Goal: Information Seeking & Learning: Learn about a topic

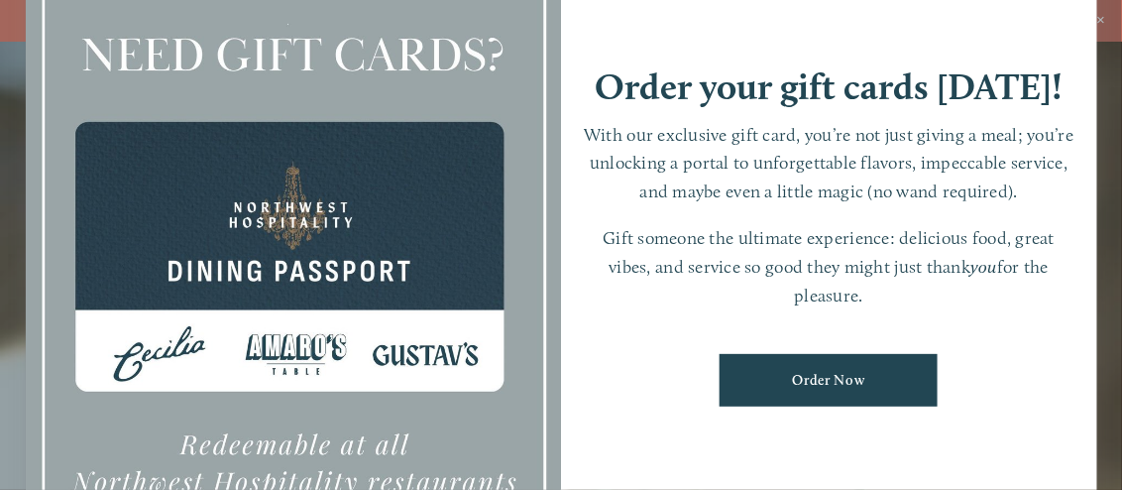
click at [965, 68] on h1 "Order your gift cards [DATE]!" at bounding box center [829, 86] width 468 height 37
click at [1075, 335] on div "Order your gift cards [DATE]! With our exclusive gift card, you’re not just giv…" at bounding box center [829, 245] width 536 height 750
click at [702, 431] on div "Order your gift cards [DATE]! With our exclusive gift card, you’re not just giv…" at bounding box center [829, 245] width 536 height 750
click at [537, 62] on div at bounding box center [294, 245] width 536 height 750
click at [170, 433] on div at bounding box center [294, 245] width 536 height 750
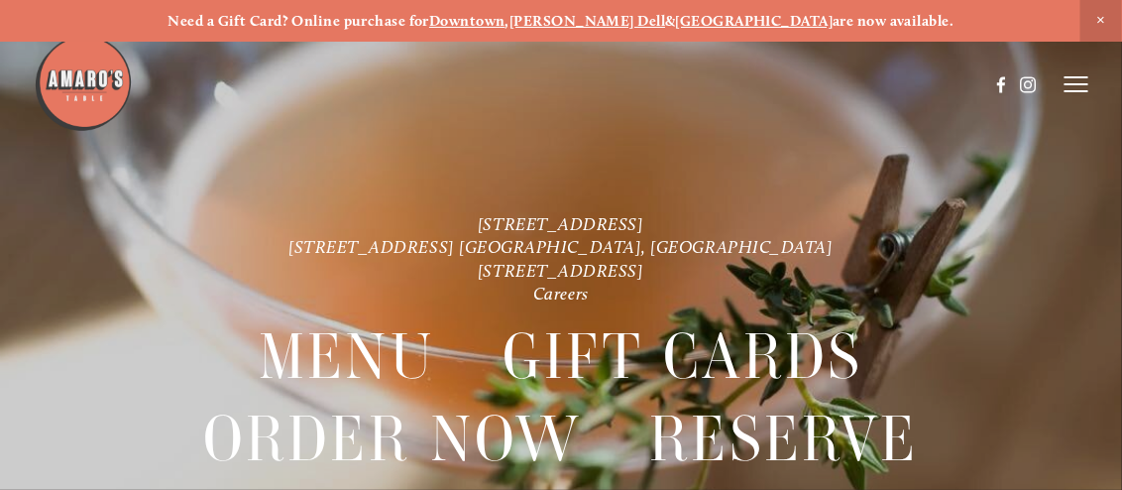
click at [386, 361] on span "Menu" at bounding box center [347, 356] width 176 height 81
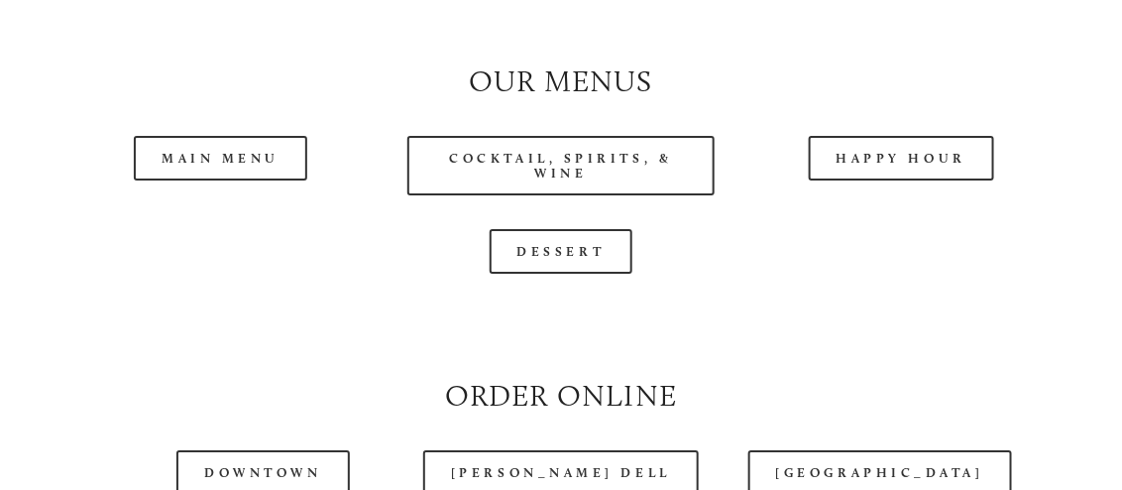
scroll to position [1758, 0]
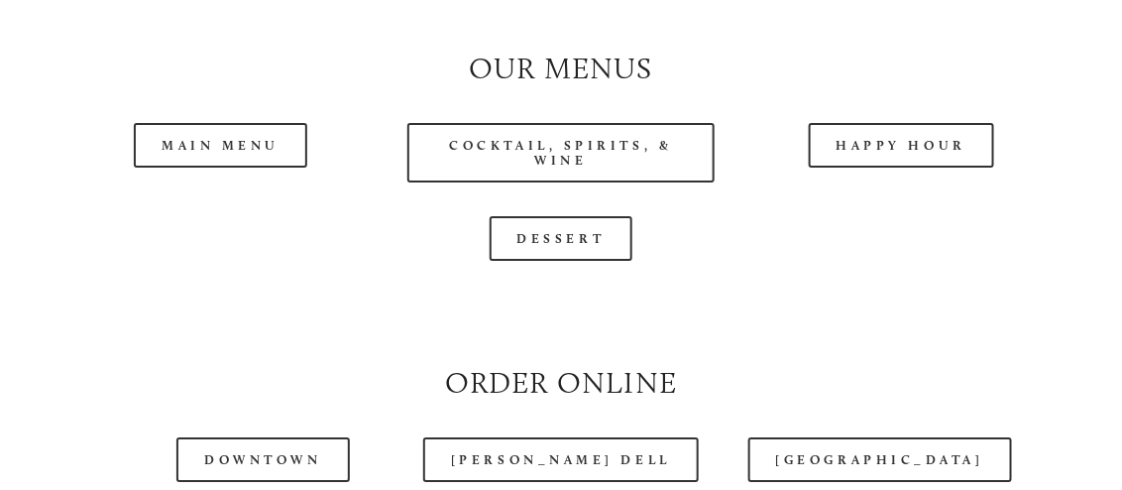
click at [251, 168] on link "Main Menu" at bounding box center [220, 145] width 173 height 45
